Goal: Task Accomplishment & Management: Manage account settings

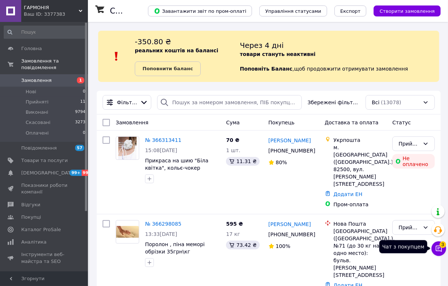
click at [438, 249] on icon at bounding box center [438, 248] width 7 height 7
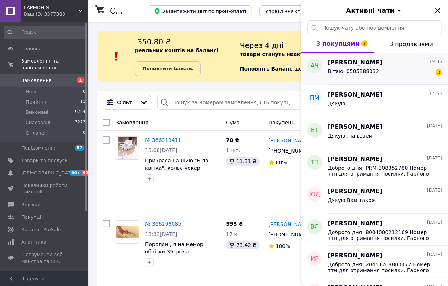
click at [352, 79] on div "Вітаю. 0505З88032" at bounding box center [353, 73] width 51 height 10
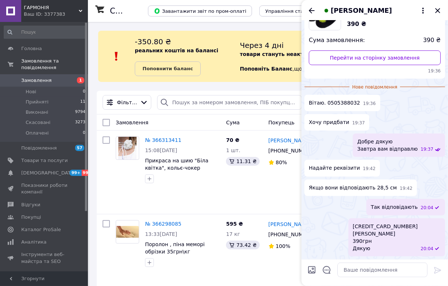
scroll to position [190, 0]
click at [438, 15] on icon "Закрити" at bounding box center [437, 10] width 9 height 9
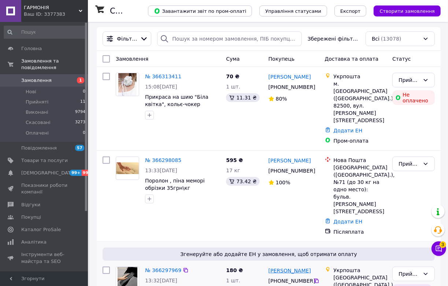
scroll to position [166, 0]
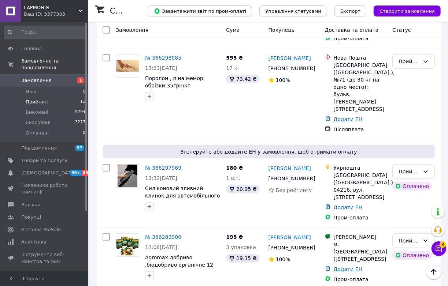
click at [57, 100] on li "Прийняті 11" at bounding box center [45, 102] width 90 height 10
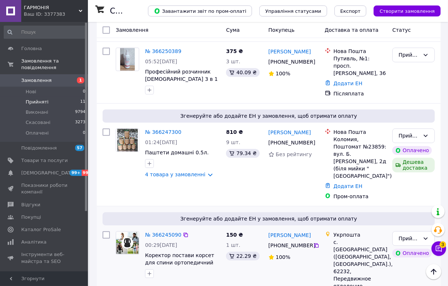
scroll to position [942, 0]
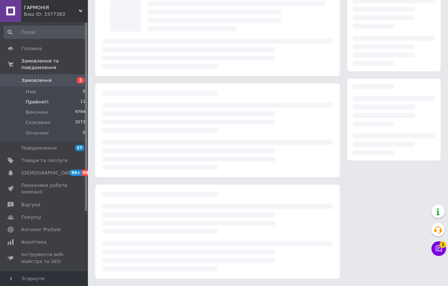
scroll to position [57, 0]
click at [153, 91] on div at bounding box center [218, 93] width 230 height 5
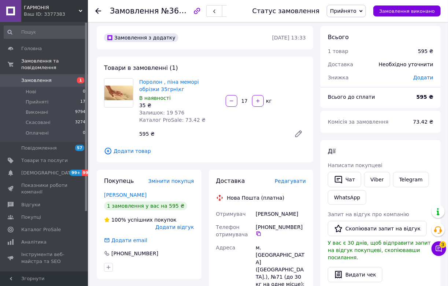
scroll to position [0, 0]
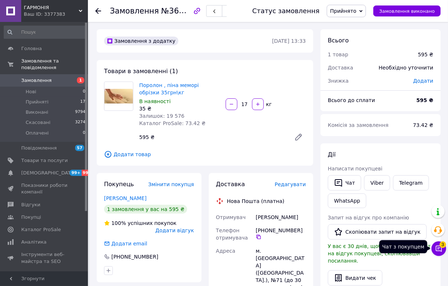
click at [444, 249] on button "Чат з покупцем 3" at bounding box center [438, 249] width 15 height 15
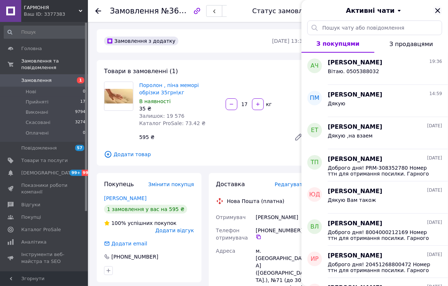
click at [436, 15] on icon "Закрити" at bounding box center [437, 10] width 9 height 9
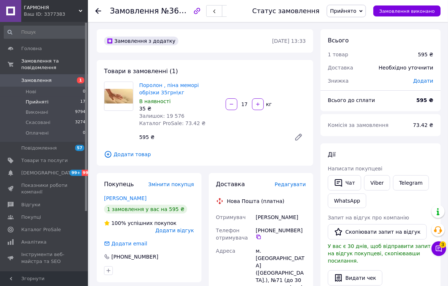
click at [40, 105] on span "Прийняті" at bounding box center [37, 102] width 23 height 7
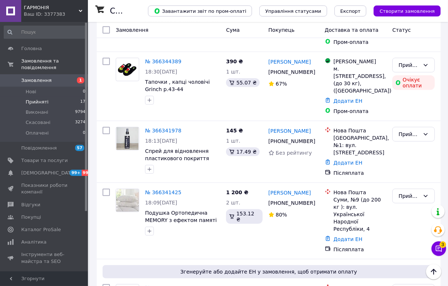
scroll to position [233, 0]
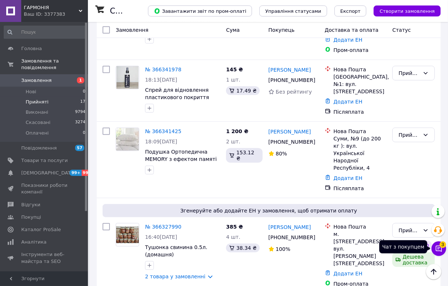
click at [436, 247] on icon at bounding box center [438, 248] width 7 height 7
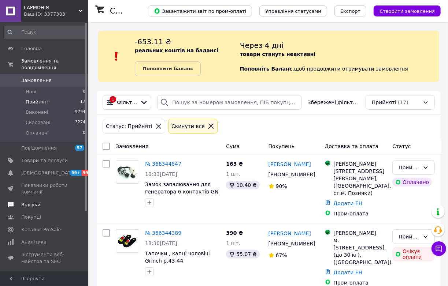
click at [30, 208] on span "Відгуки" at bounding box center [30, 205] width 19 height 7
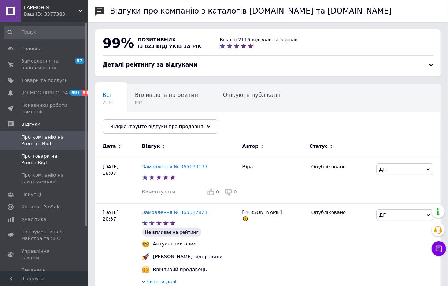
click at [27, 164] on span "Про товари на Prom і Bigl" at bounding box center [44, 159] width 47 height 13
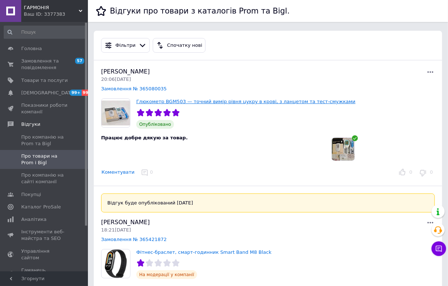
click at [158, 104] on link "Глюкометр BGM503 — точний вимір рівня цукру в крові, з ланцетом та тест-смужками" at bounding box center [245, 101] width 219 height 5
click at [157, 104] on link "Глюкометр BGM503 — точний вимір рівня цукру в крові, з ланцетом та тест-смужками" at bounding box center [245, 101] width 219 height 5
